Goal: Find specific page/section: Find specific page/section

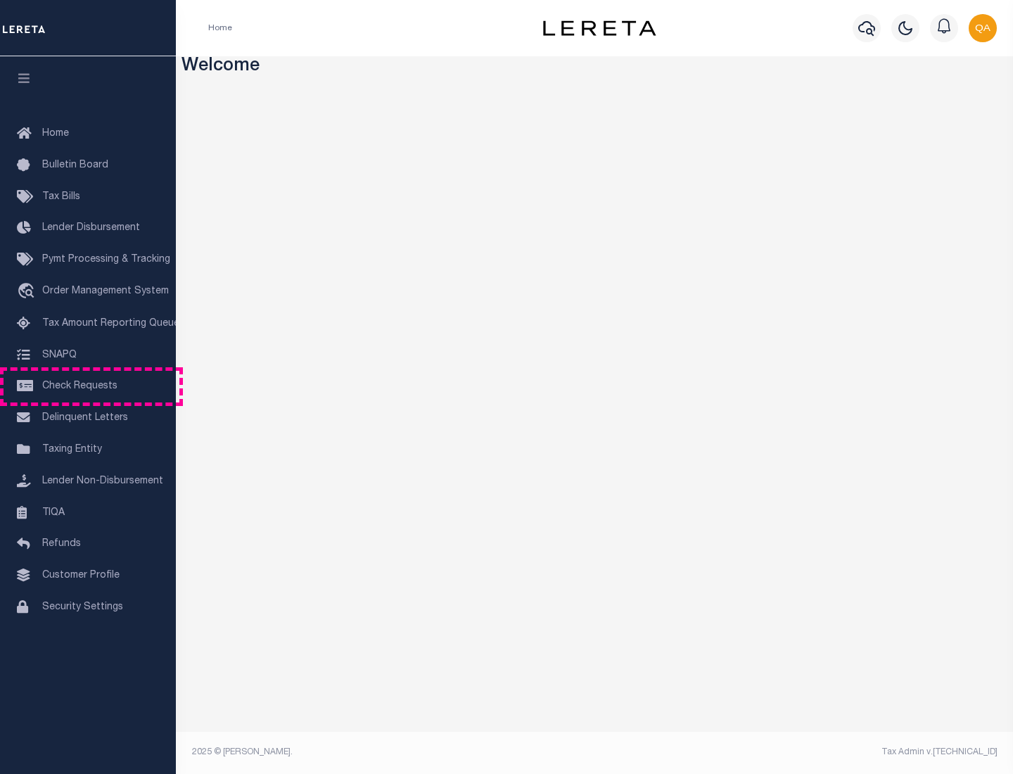
click at [88, 386] on span "Check Requests" at bounding box center [79, 386] width 75 height 10
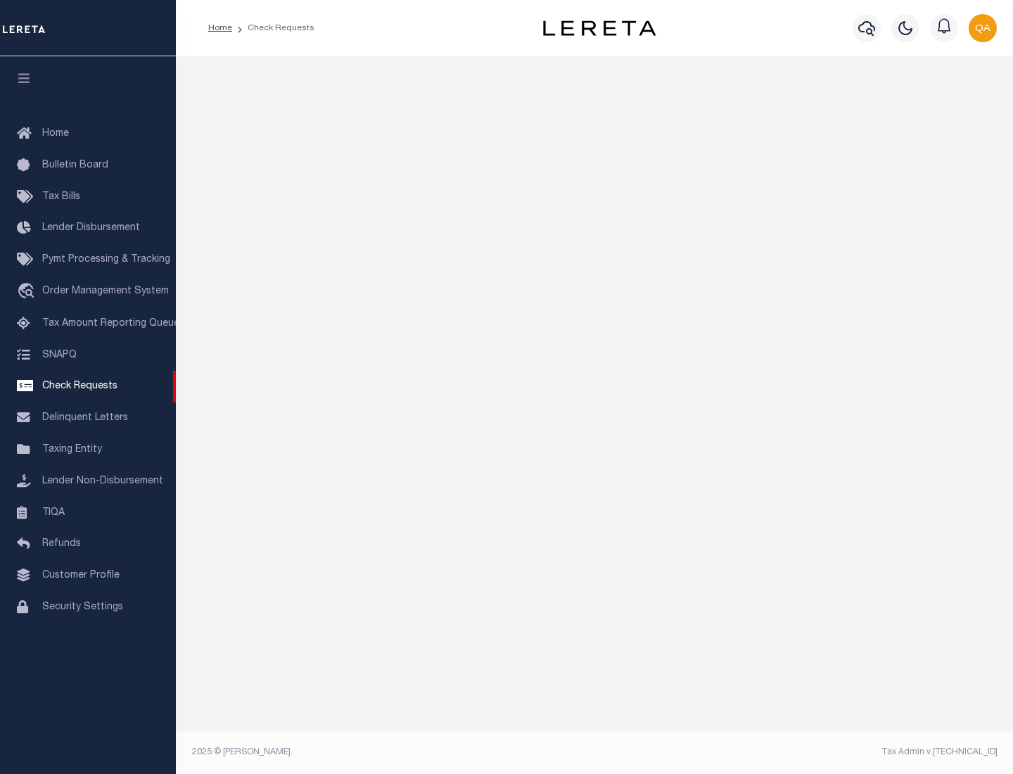
select select "50"
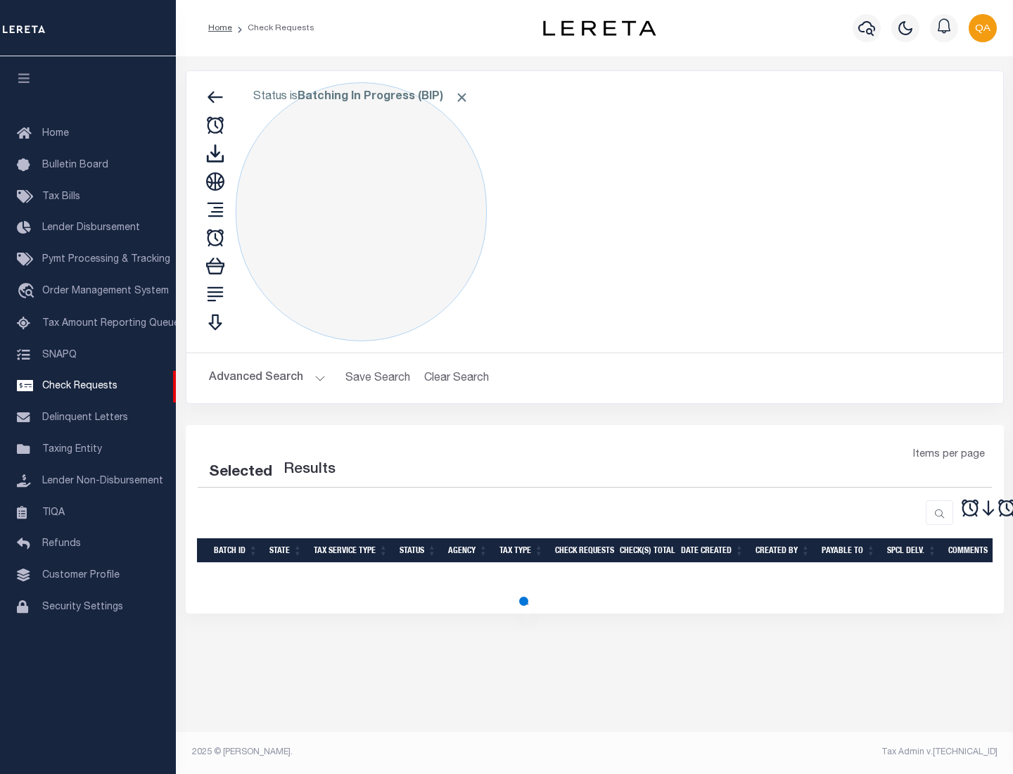
select select "50"
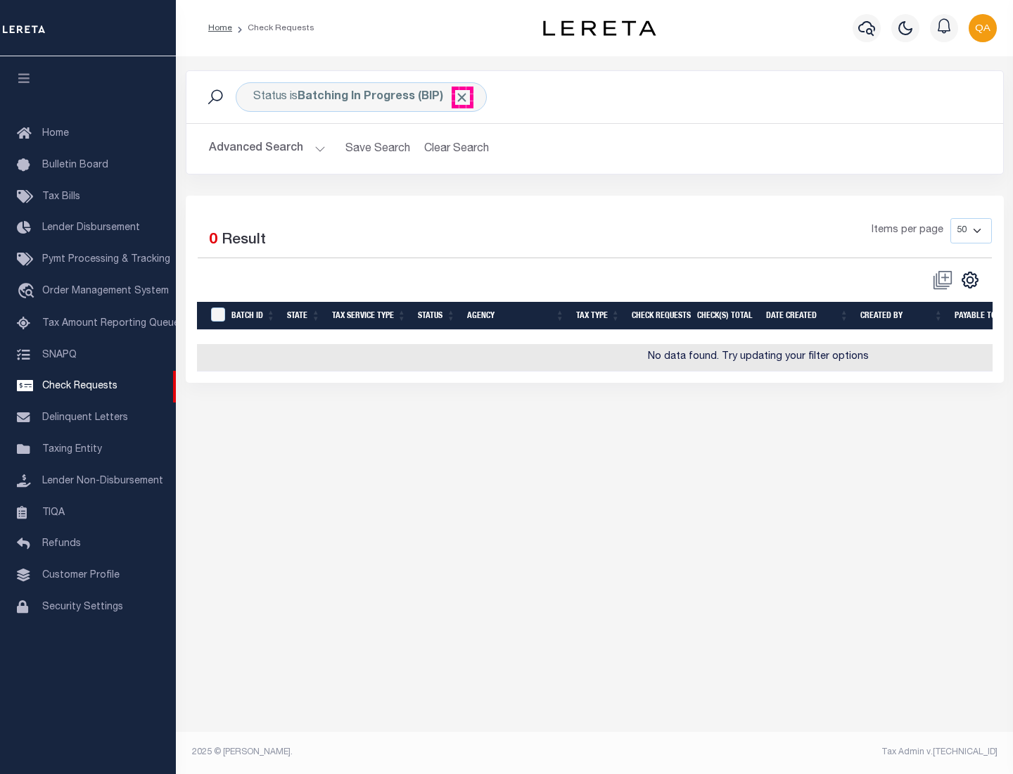
click at [462, 97] on span "Click to Remove" at bounding box center [462, 97] width 15 height 15
